Goal: Find specific page/section: Find specific page/section

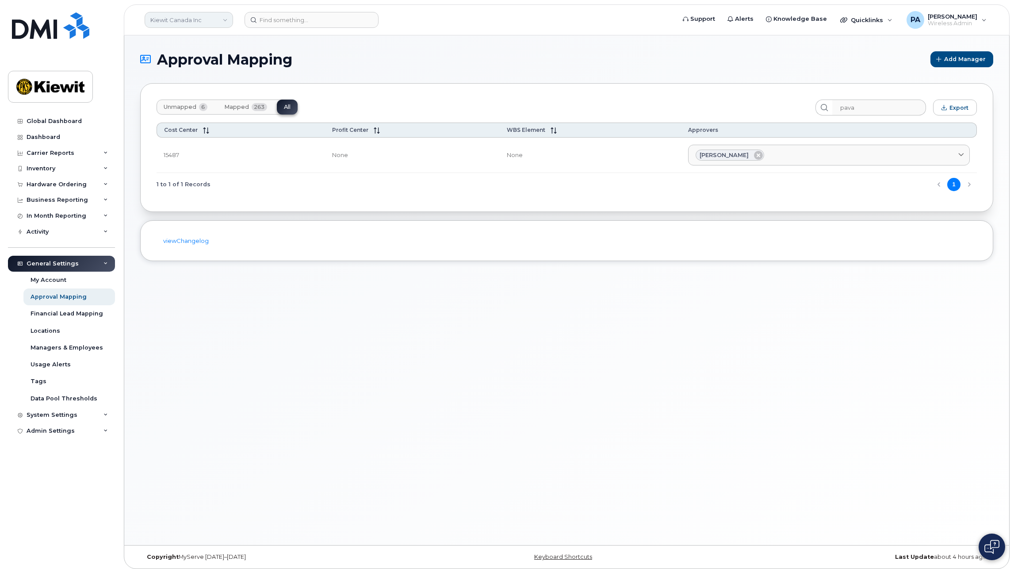
click at [163, 25] on link "Kiewit Canada Inc" at bounding box center [189, 20] width 88 height 16
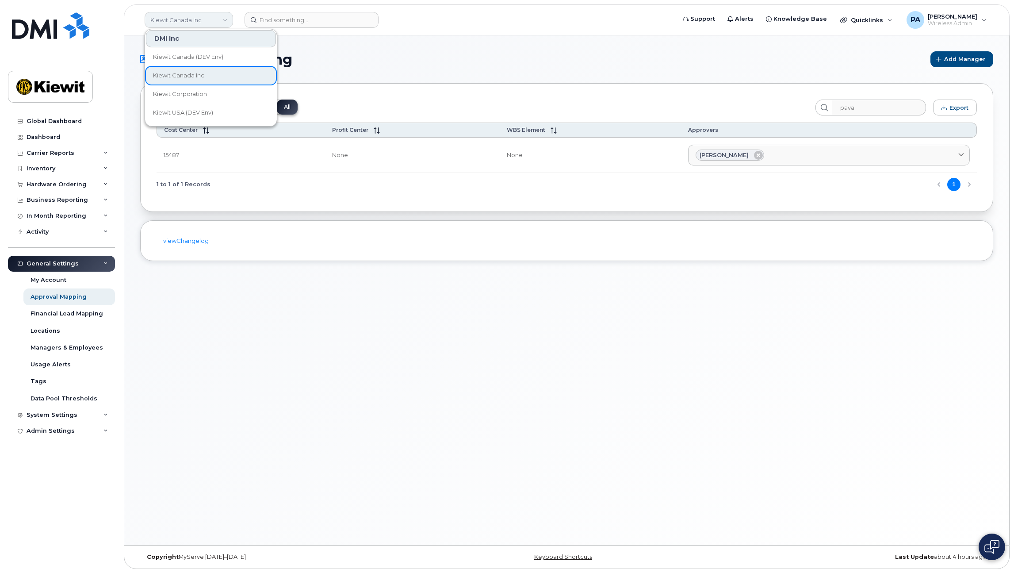
click at [188, 19] on link "Kiewit Canada Inc" at bounding box center [189, 20] width 88 height 16
click at [191, 95] on span "Kiewit Corporation" at bounding box center [180, 94] width 54 height 9
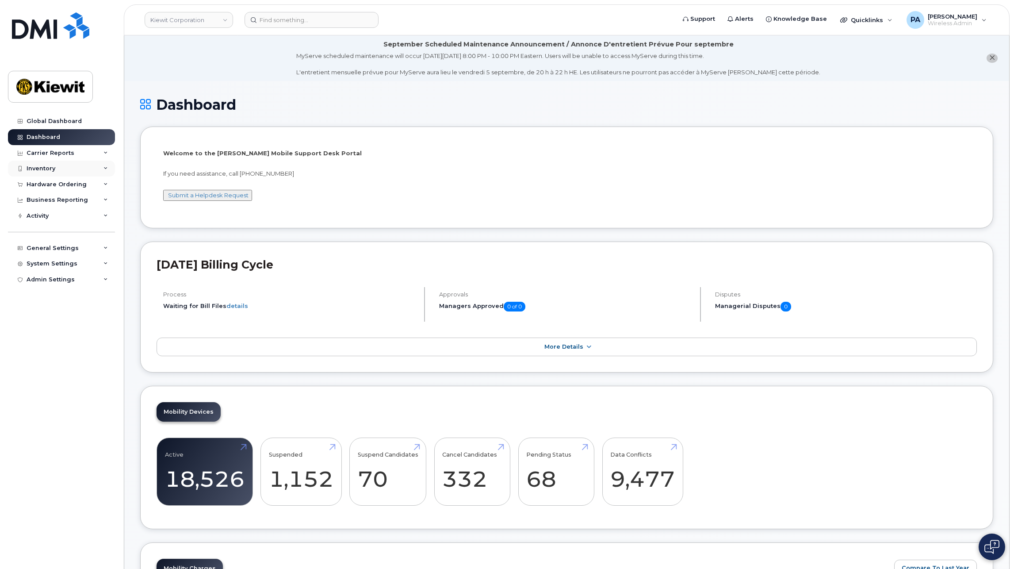
click at [51, 165] on div "Inventory" at bounding box center [41, 168] width 29 height 7
drag, startPoint x: 60, startPoint y: 269, endPoint x: 64, endPoint y: 271, distance: 4.8
click at [60, 269] on div "Hardware Ordering" at bounding box center [57, 268] width 60 height 7
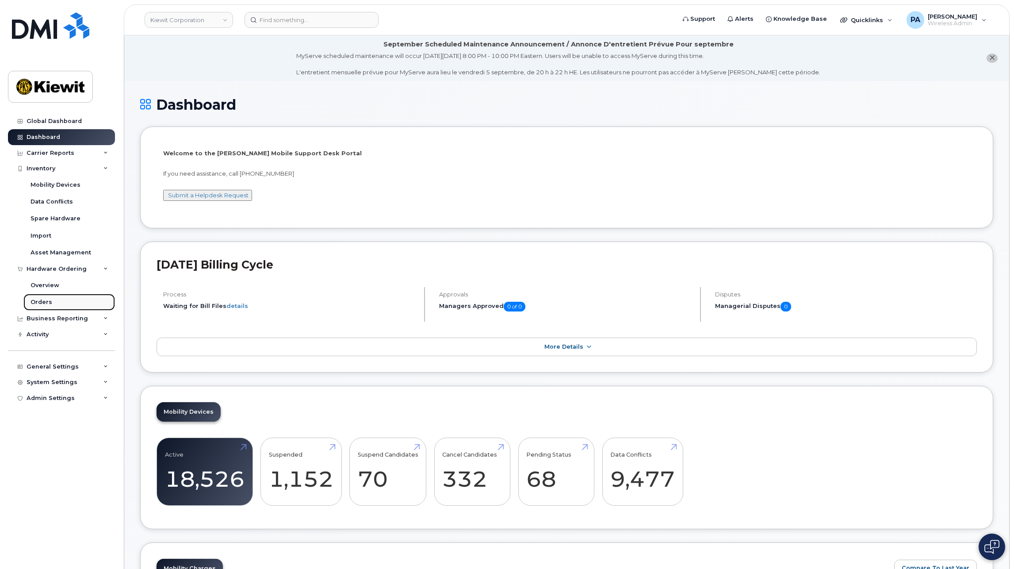
click at [39, 301] on div "Orders" at bounding box center [42, 302] width 22 height 8
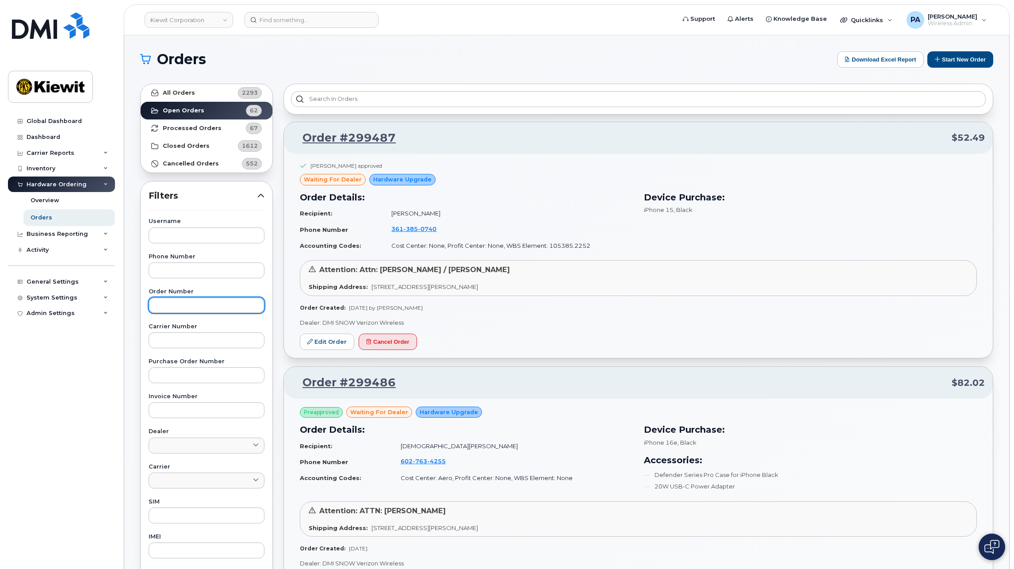
click at [173, 307] on input "text" at bounding box center [207, 305] width 116 height 16
type input "2"
type input "299129"
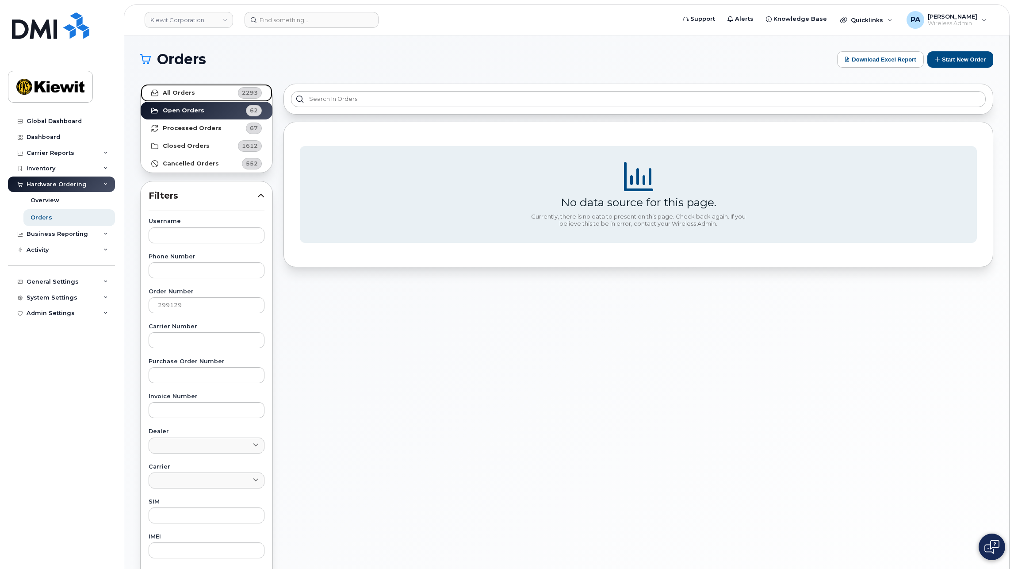
click at [201, 89] on link "All Orders 2293" at bounding box center [207, 93] width 132 height 18
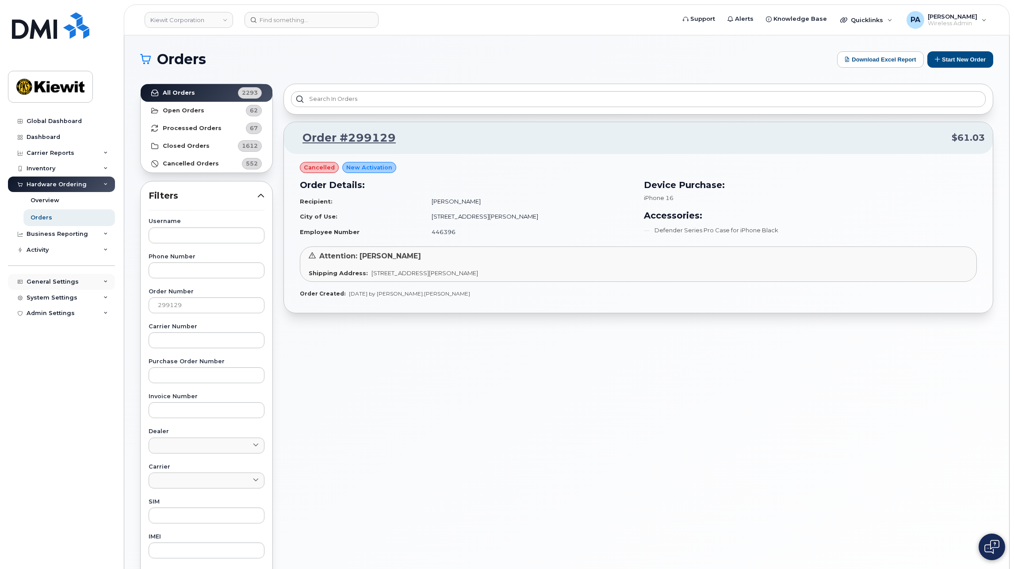
click at [55, 283] on div "General Settings" at bounding box center [53, 281] width 52 height 7
click at [58, 451] on div "Admin Settings" at bounding box center [51, 448] width 48 height 7
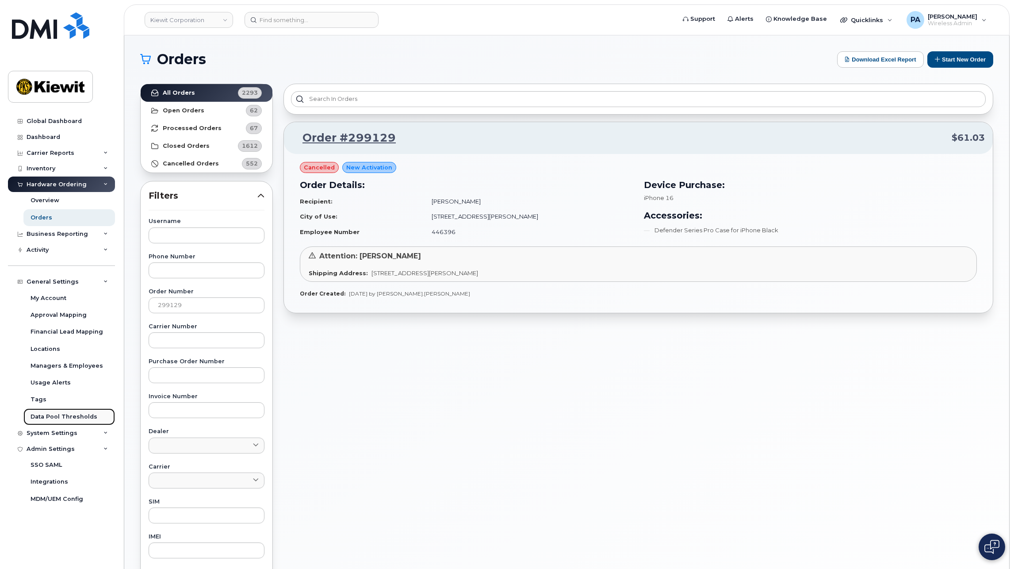
click at [51, 423] on link "Data Pool Thresholds" at bounding box center [69, 416] width 92 height 17
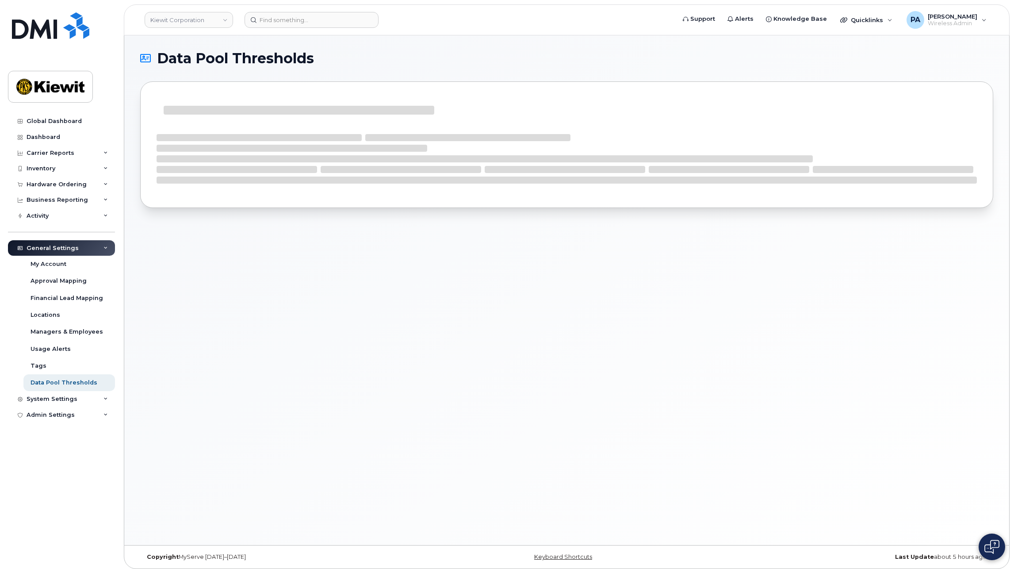
click at [53, 432] on div "Global Dashboard Dashboard Carrier Reports Monthly Billing Data Daily Data Pool…" at bounding box center [62, 334] width 109 height 442
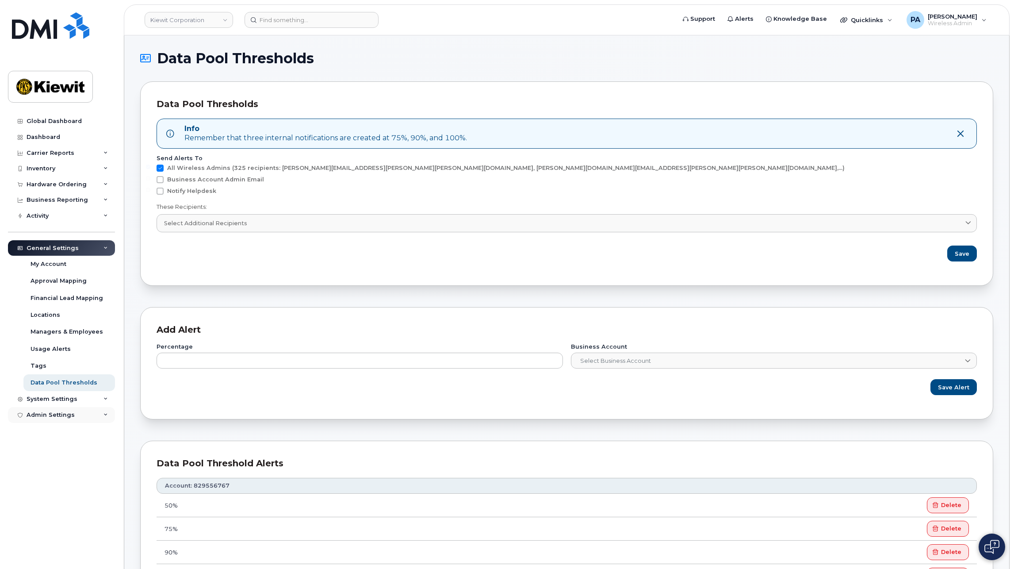
click at [50, 411] on div "Admin Settings" at bounding box center [51, 414] width 48 height 7
click at [53, 466] on div "MDM/UEM Config" at bounding box center [57, 465] width 53 height 8
